Goal: Transaction & Acquisition: Purchase product/service

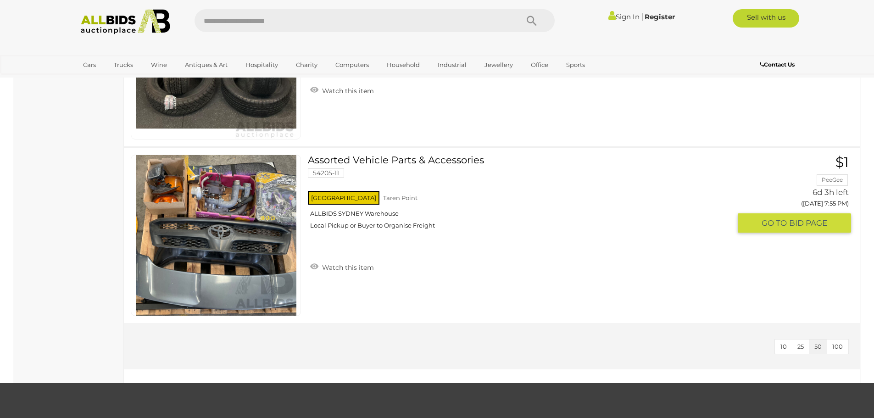
scroll to position [1973, 0]
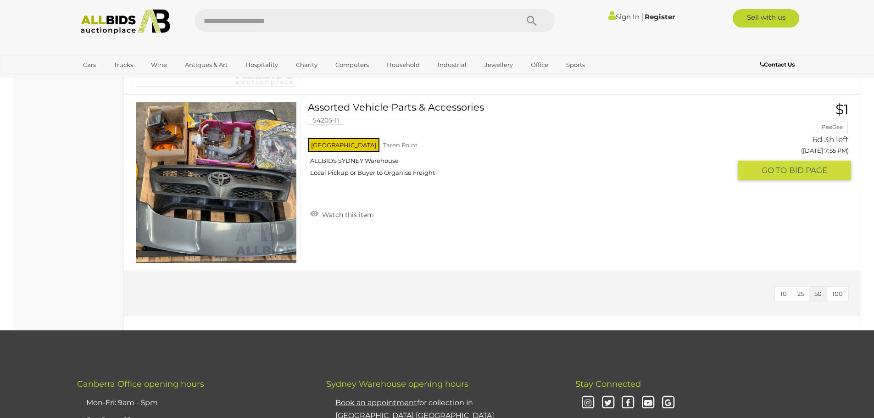
click at [212, 154] on link at bounding box center [216, 183] width 170 height 162
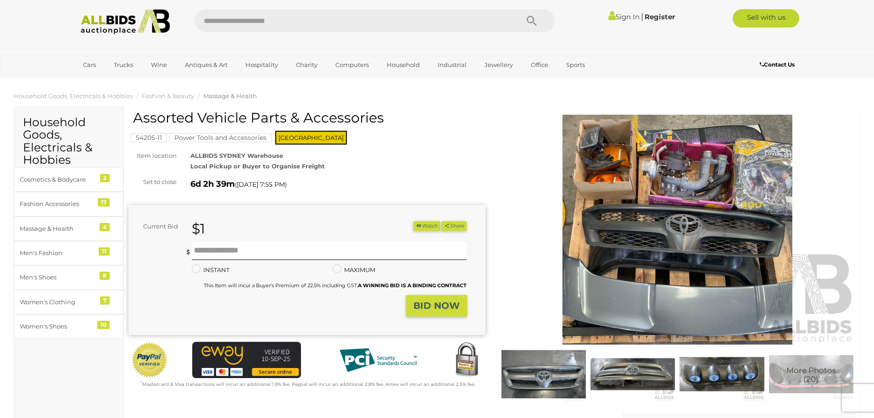
click at [631, 239] on img at bounding box center [677, 230] width 357 height 230
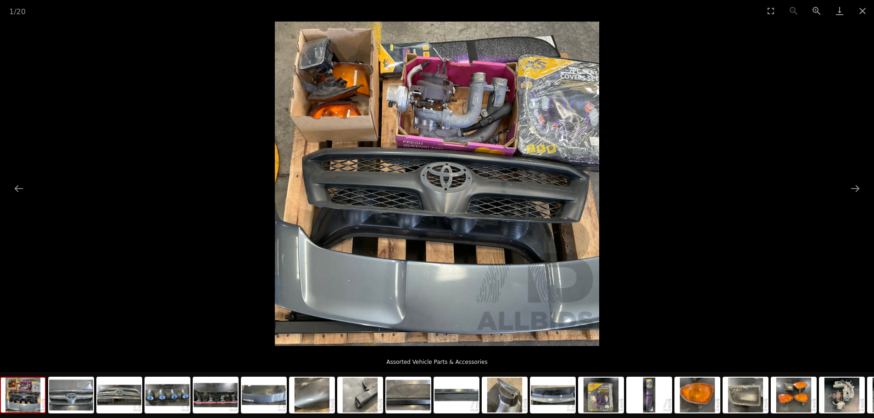
click at [855, 188] on button "Next slide" at bounding box center [855, 188] width 19 height 18
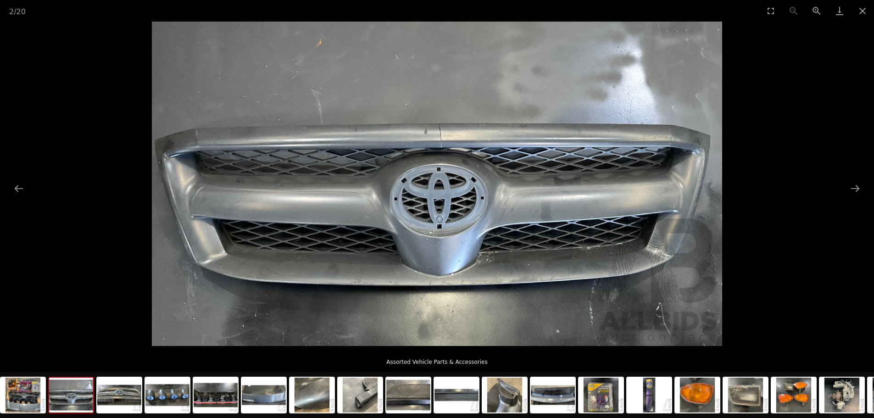
click at [855, 188] on button "Next slide" at bounding box center [855, 188] width 19 height 18
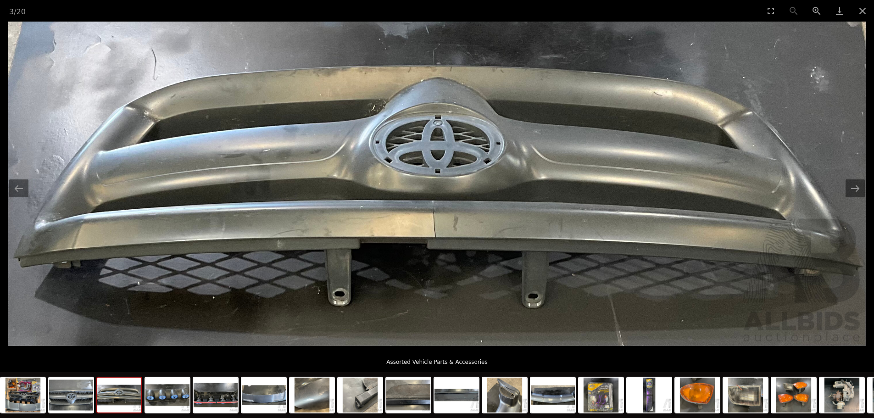
click at [855, 188] on button "Next slide" at bounding box center [855, 188] width 19 height 18
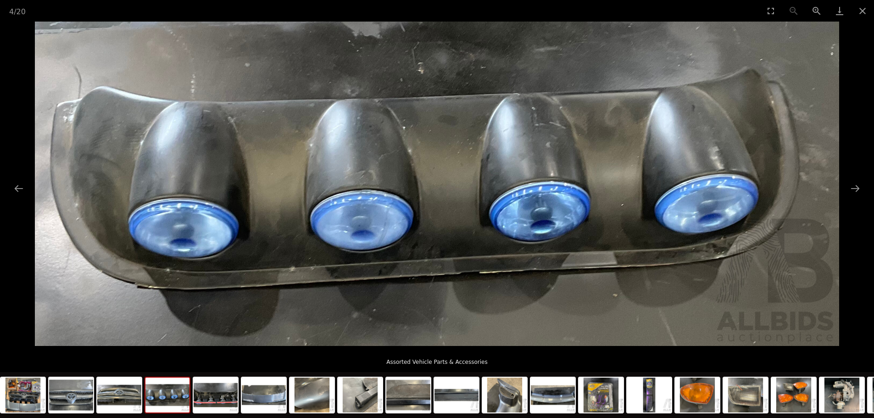
click at [855, 188] on button "Next slide" at bounding box center [855, 188] width 19 height 18
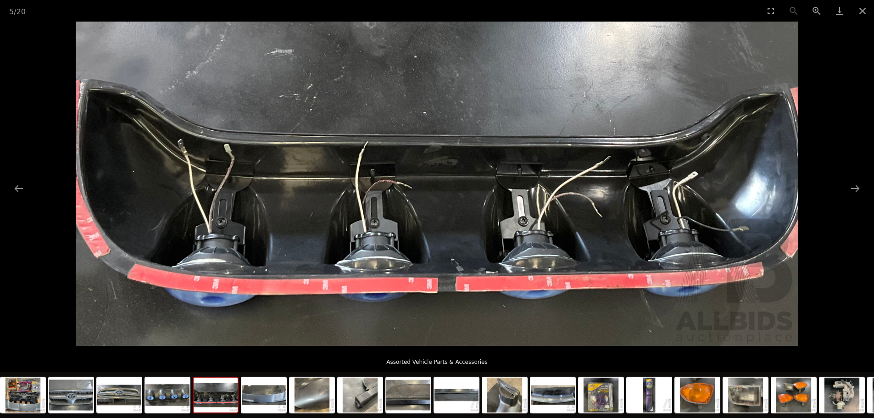
click at [855, 188] on button "Next slide" at bounding box center [855, 188] width 19 height 18
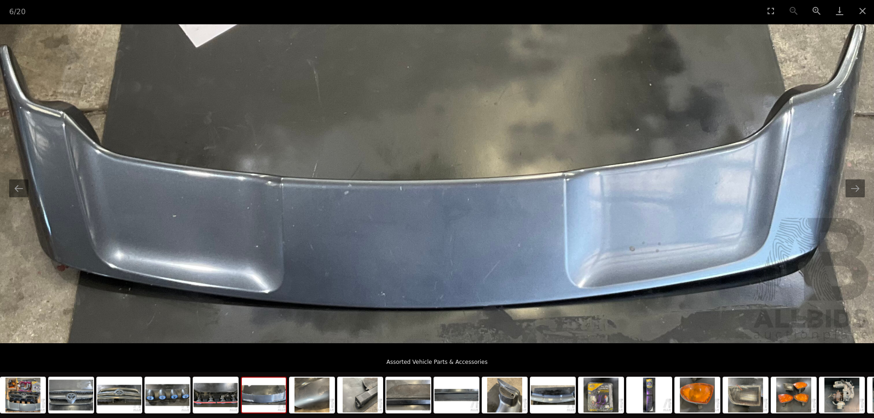
click at [855, 188] on button "Next slide" at bounding box center [855, 188] width 19 height 18
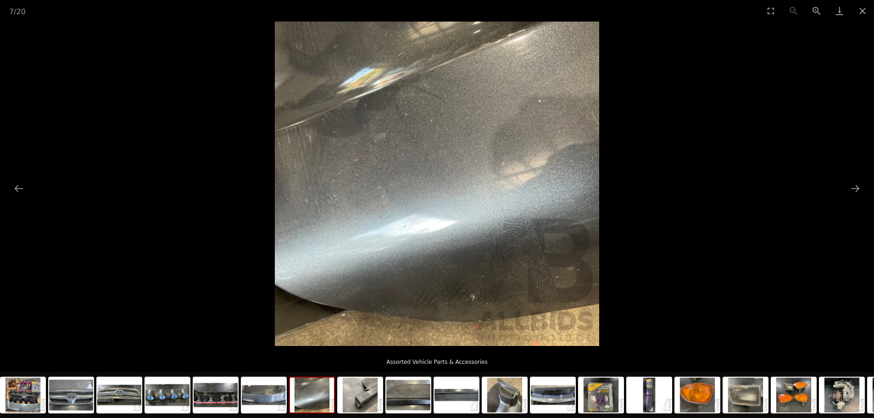
click at [855, 188] on button "Next slide" at bounding box center [855, 188] width 19 height 18
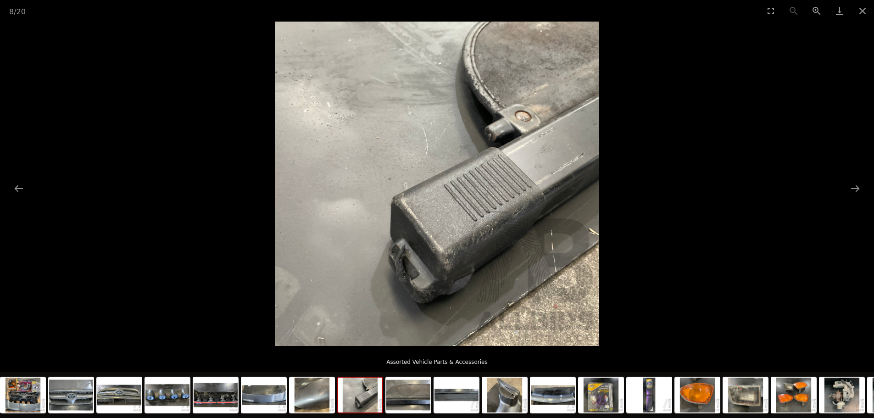
click at [855, 188] on button "Next slide" at bounding box center [855, 188] width 19 height 18
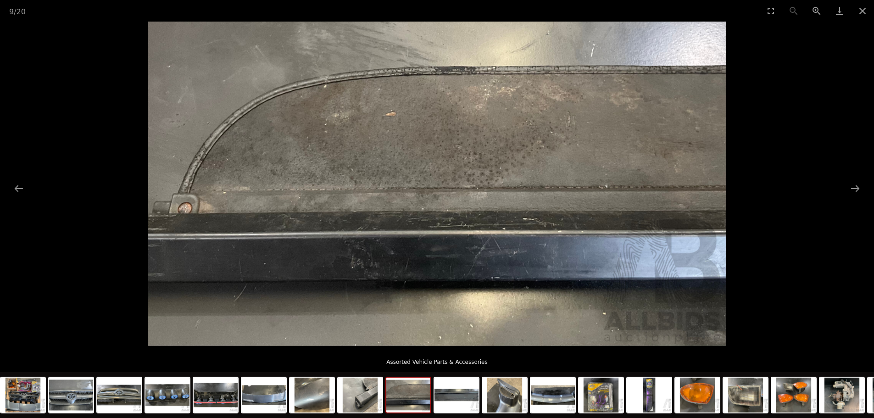
click at [855, 188] on button "Next slide" at bounding box center [855, 188] width 19 height 18
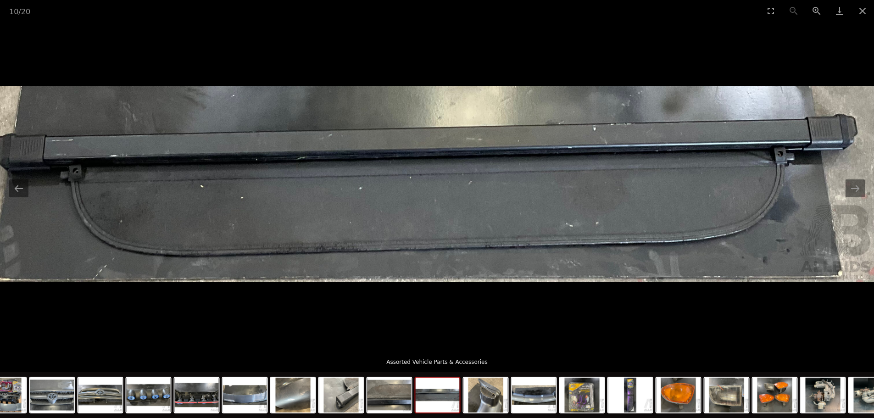
click at [855, 188] on button "Next slide" at bounding box center [855, 188] width 19 height 18
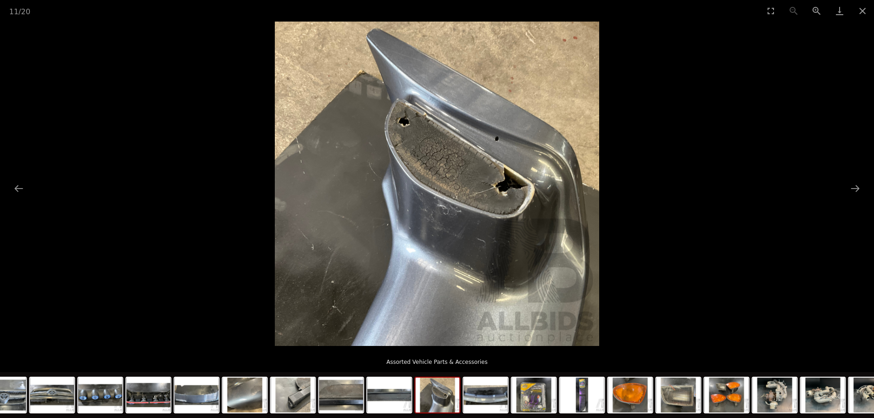
click at [855, 188] on button "Next slide" at bounding box center [855, 188] width 19 height 18
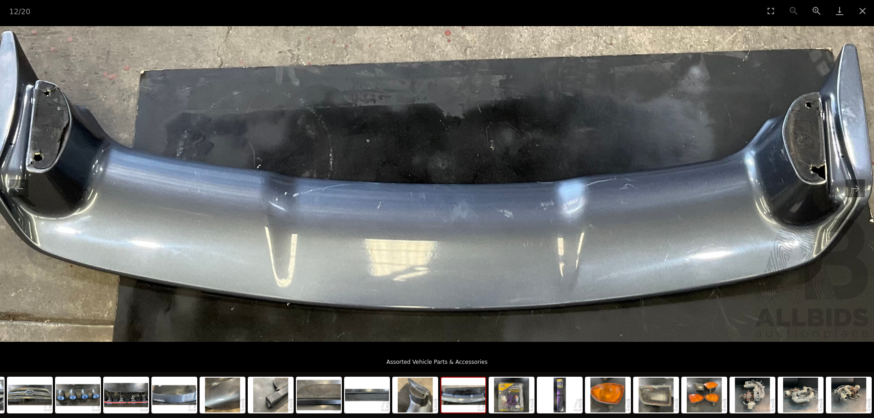
click at [855, 188] on button "Next slide" at bounding box center [855, 188] width 19 height 18
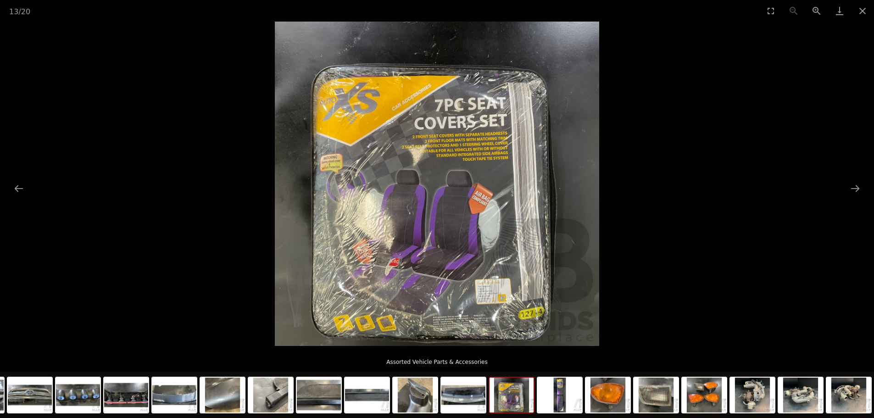
click at [855, 188] on button "Next slide" at bounding box center [855, 188] width 19 height 18
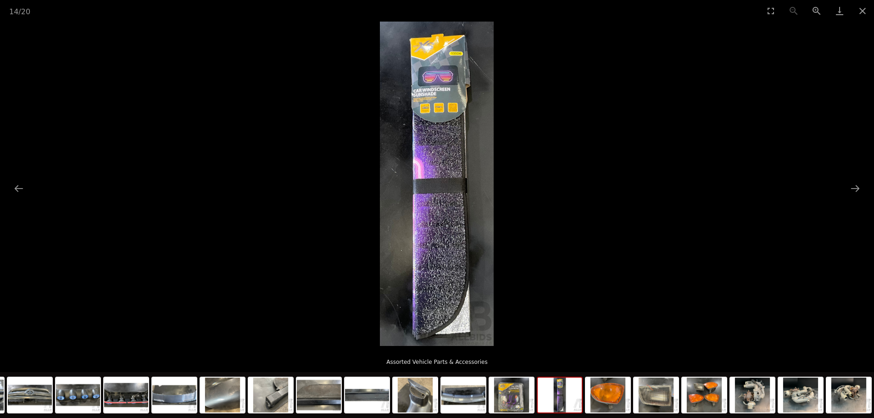
click at [855, 188] on button "Next slide" at bounding box center [855, 188] width 19 height 18
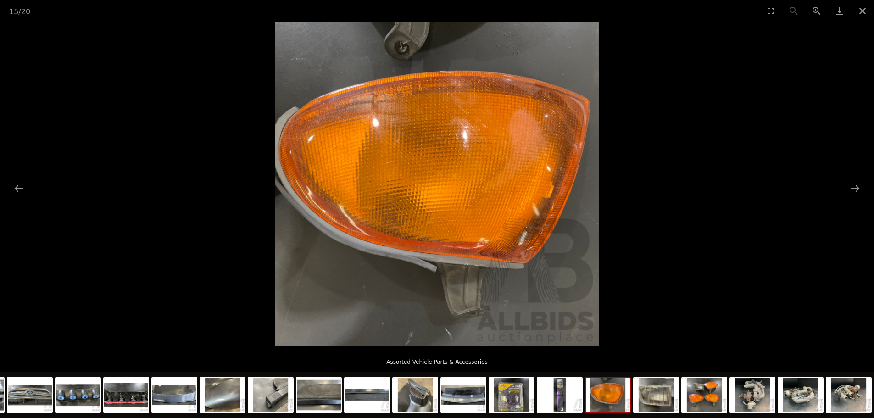
click at [855, 188] on button "Next slide" at bounding box center [855, 188] width 19 height 18
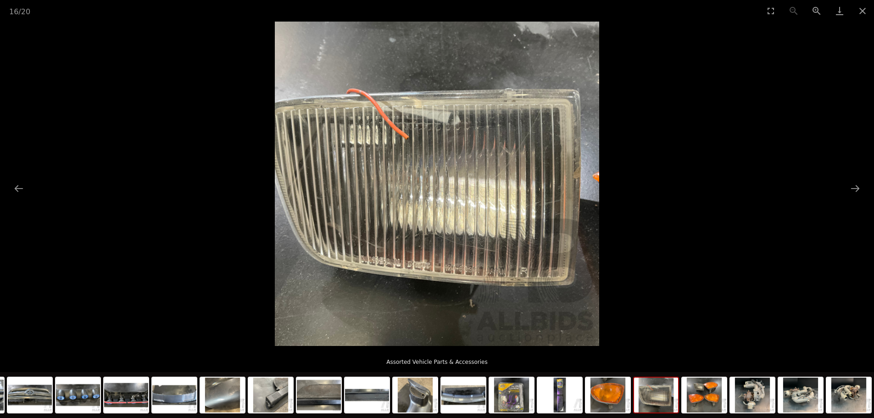
click at [855, 188] on button "Next slide" at bounding box center [855, 188] width 19 height 18
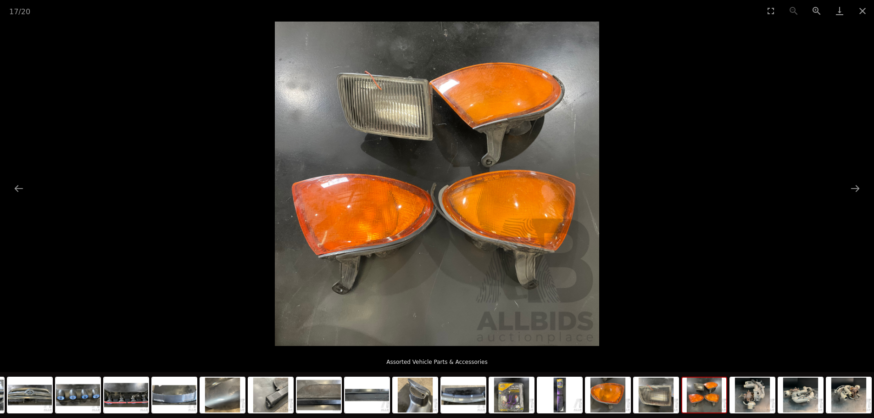
click at [855, 188] on button "Next slide" at bounding box center [855, 188] width 19 height 18
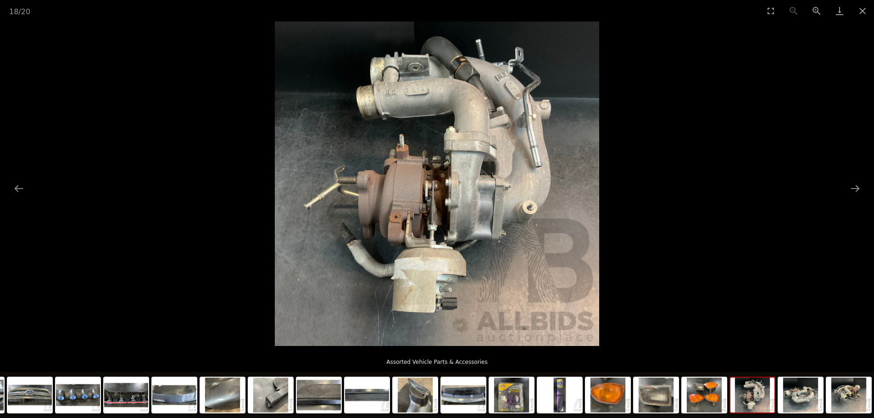
click at [855, 188] on button "Next slide" at bounding box center [855, 188] width 19 height 18
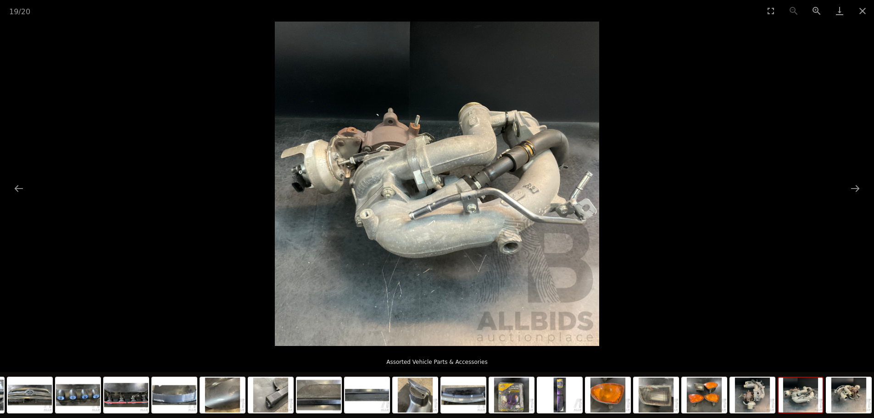
click at [855, 188] on button "Next slide" at bounding box center [855, 188] width 19 height 18
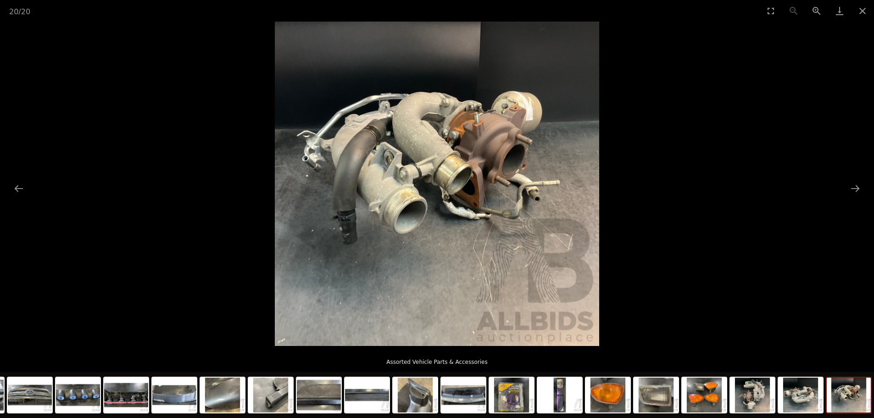
click at [855, 188] on button "Next slide" at bounding box center [855, 188] width 19 height 18
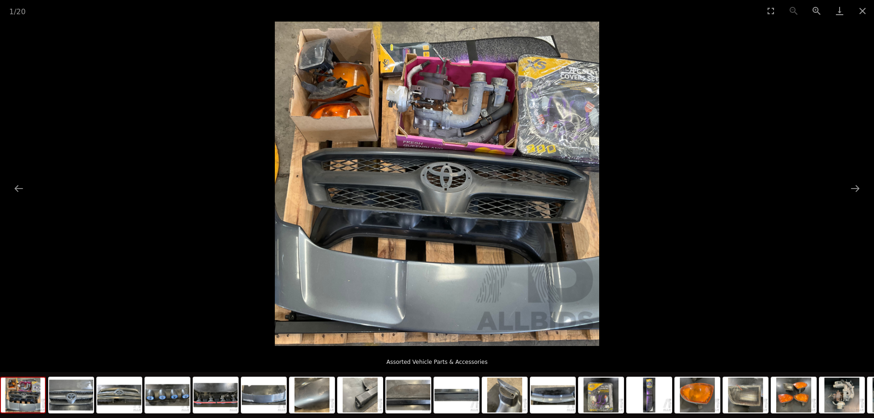
click at [862, 12] on button "Close gallery" at bounding box center [862, 11] width 23 height 22
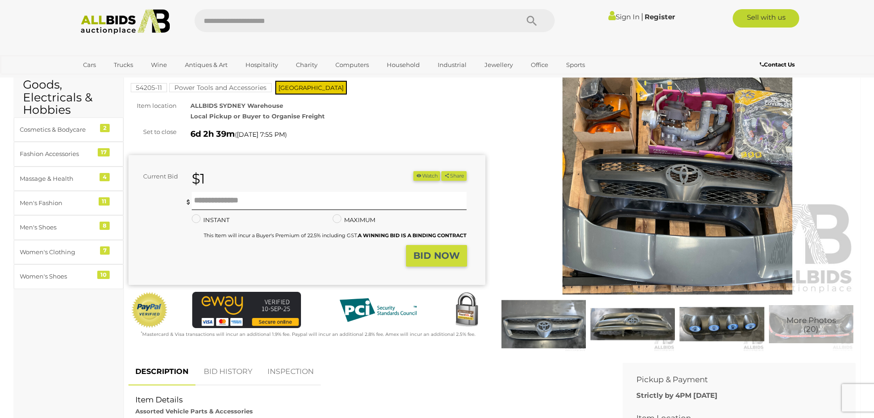
scroll to position [46, 0]
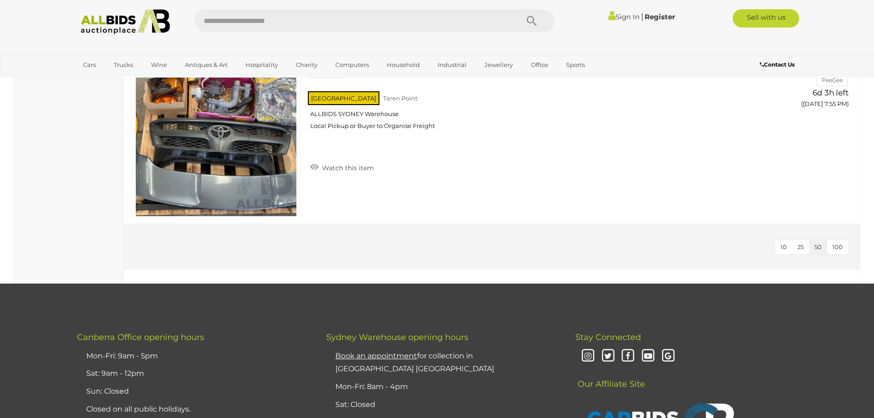
scroll to position [2020, 0]
